Goal: Use online tool/utility: Utilize a website feature to perform a specific function

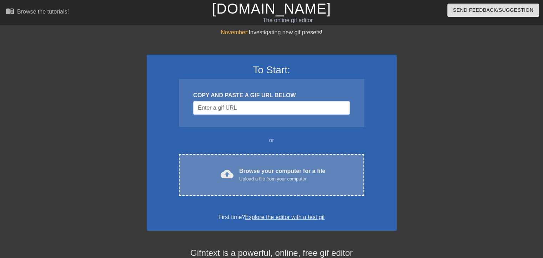
click at [249, 177] on div "Upload a file from your computer" at bounding box center [282, 178] width 86 height 7
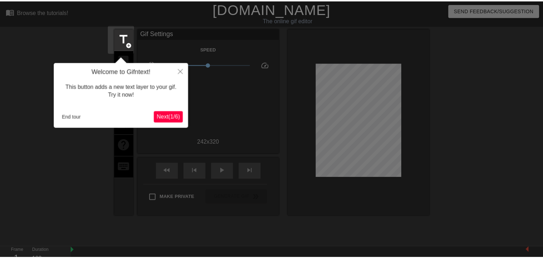
scroll to position [17, 0]
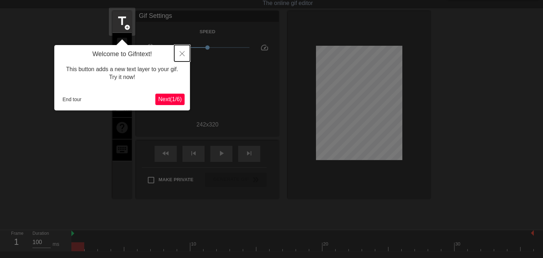
click at [181, 58] on button "Close" at bounding box center [182, 53] width 16 height 16
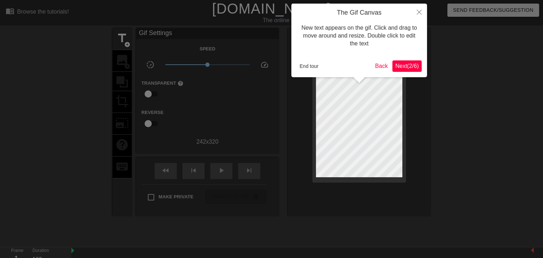
click at [402, 63] on span "Next ( 2 / 6 )" at bounding box center [408, 66] width 24 height 6
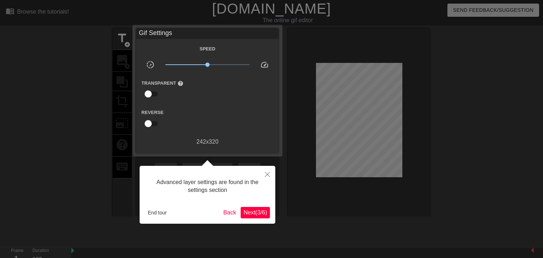
scroll to position [17, 0]
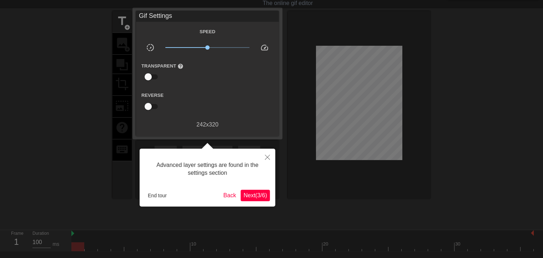
click at [253, 193] on span "Next ( 3 / 6 )" at bounding box center [256, 195] width 24 height 6
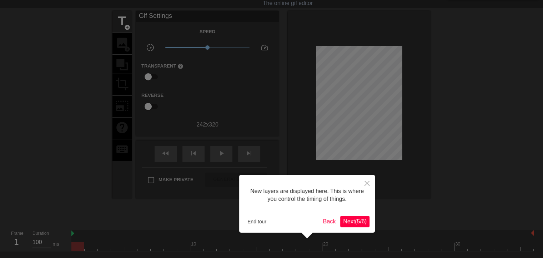
scroll to position [6, 0]
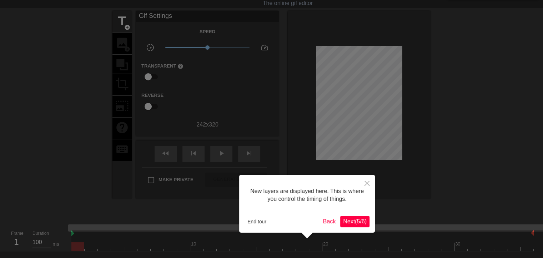
click at [356, 222] on span "Next ( 5 / 6 )" at bounding box center [355, 221] width 24 height 6
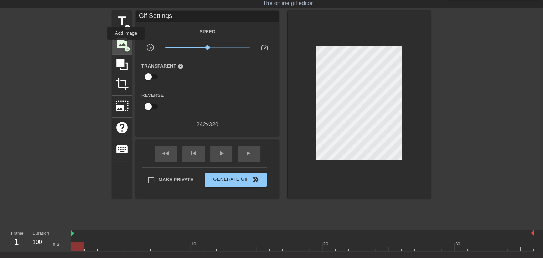
click at [126, 46] on span "add_circle" at bounding box center [127, 49] width 6 height 6
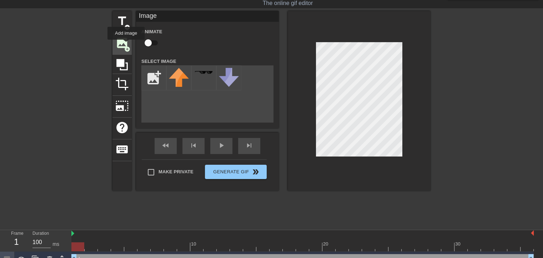
scroll to position [0, 0]
click at [153, 80] on input "file" at bounding box center [154, 78] width 24 height 24
type input "C:\fakepath\header.jpg"
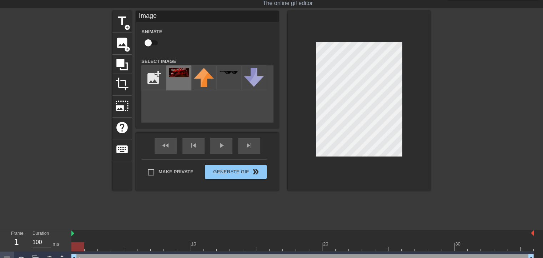
click at [178, 77] on img at bounding box center [179, 72] width 20 height 9
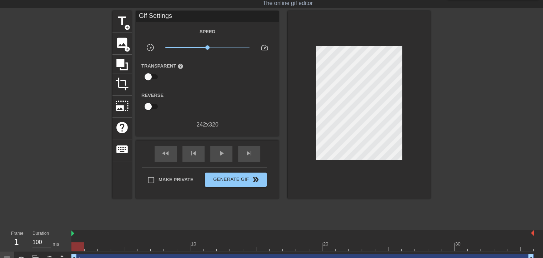
click at [406, 122] on div at bounding box center [359, 105] width 143 height 188
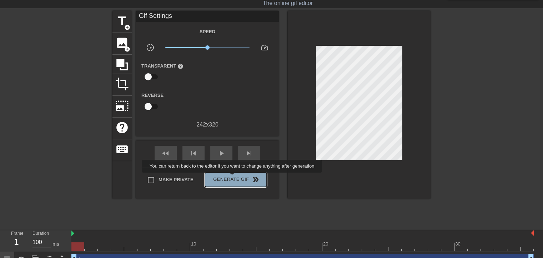
click at [233, 178] on span "Generate Gif double_arrow" at bounding box center [236, 179] width 56 height 9
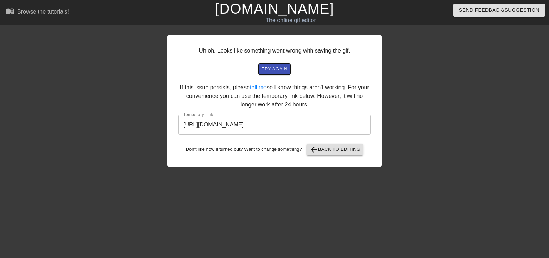
click at [278, 70] on span "try again" at bounding box center [275, 69] width 26 height 8
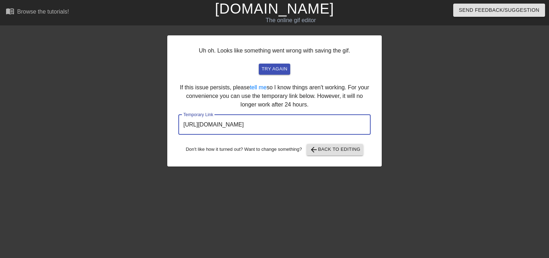
drag, startPoint x: 333, startPoint y: 127, endPoint x: 210, endPoint y: 129, distance: 122.9
click at [209, 131] on input "[URL][DOMAIN_NAME]" at bounding box center [274, 125] width 192 height 20
click at [214, 124] on input "[URL][DOMAIN_NAME]" at bounding box center [274, 125] width 192 height 20
click at [196, 125] on input "[URL][DOMAIN_NAME]" at bounding box center [274, 125] width 192 height 20
